Goal: Task Accomplishment & Management: Use online tool/utility

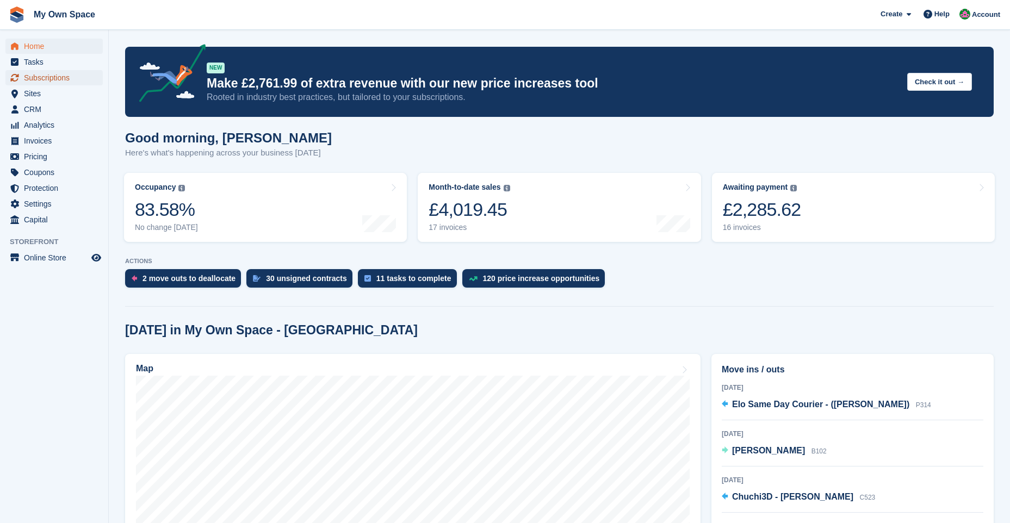
click at [56, 78] on span "Subscriptions" at bounding box center [56, 77] width 65 height 15
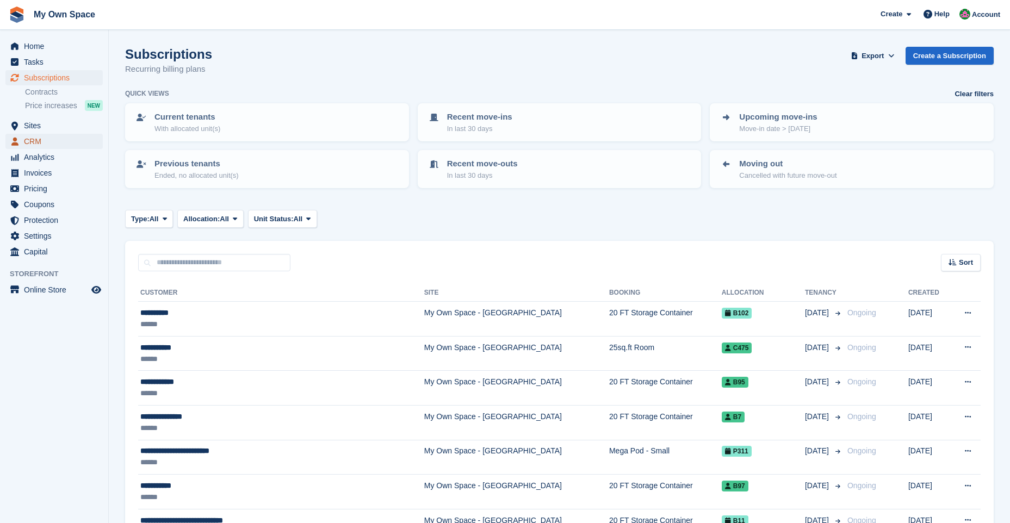
click at [46, 143] on span "CRM" at bounding box center [56, 141] width 65 height 15
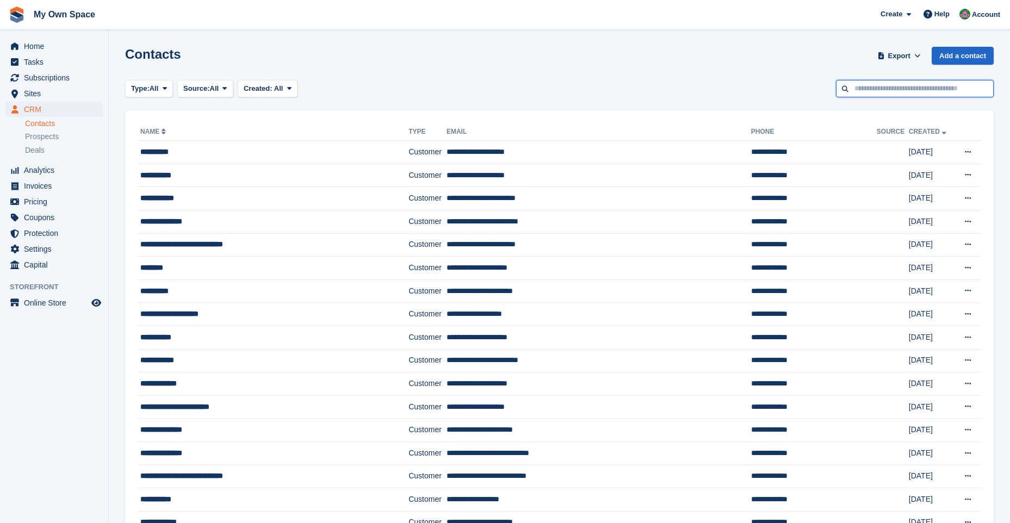
click at [861, 88] on input "text" at bounding box center [915, 89] width 158 height 18
type input "*****"
